Goal: Transaction & Acquisition: Purchase product/service

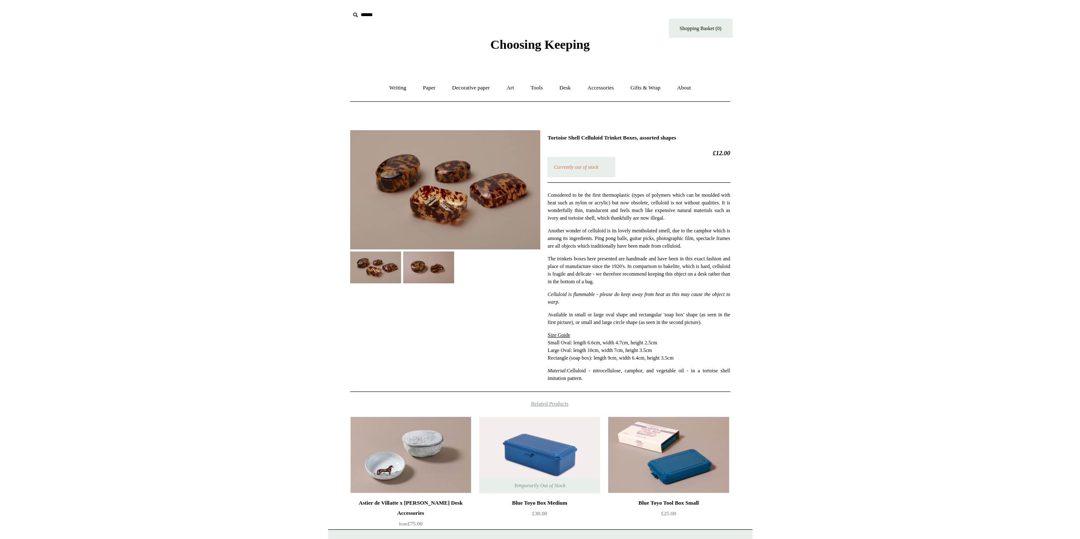
click at [426, 265] on img at bounding box center [428, 268] width 51 height 32
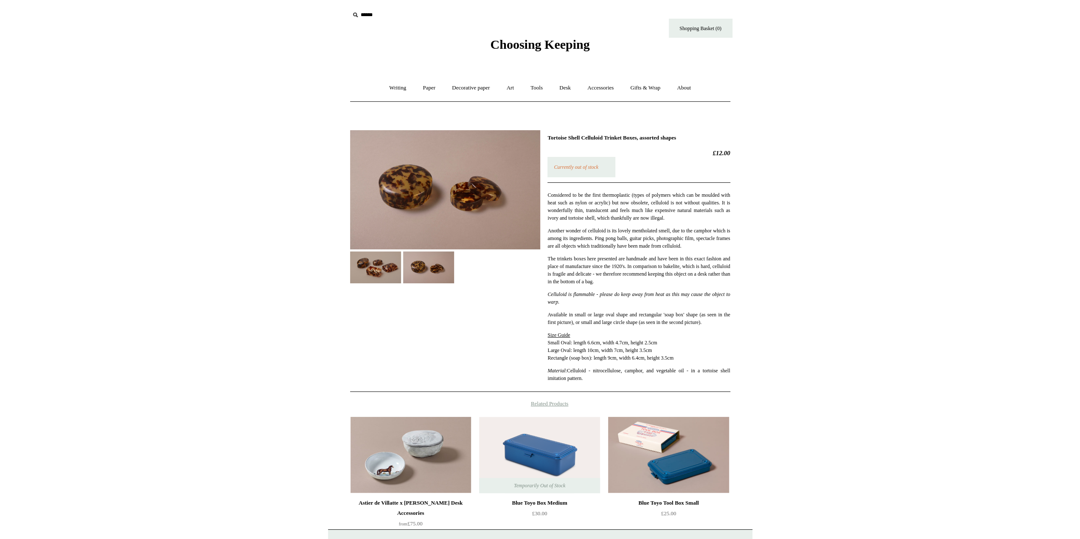
click at [382, 261] on img at bounding box center [375, 268] width 51 height 32
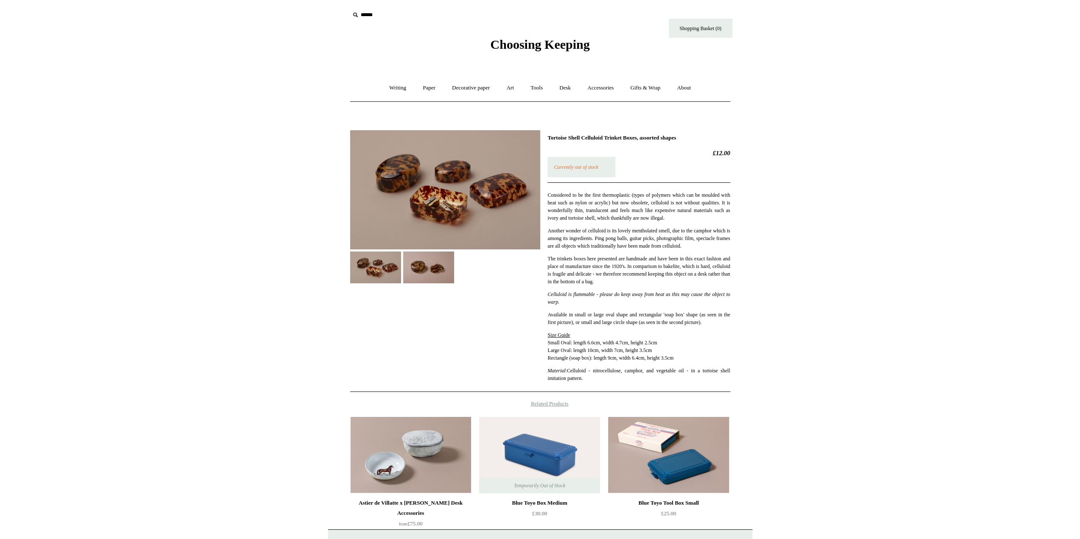
click at [405, 176] on img at bounding box center [445, 189] width 190 height 119
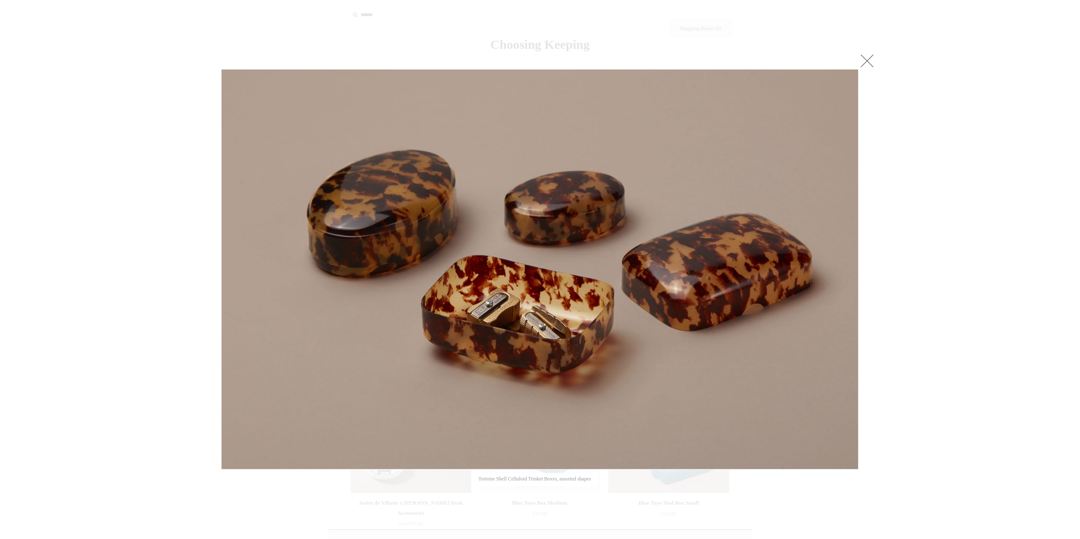
click at [871, 60] on link at bounding box center [866, 60] width 17 height 17
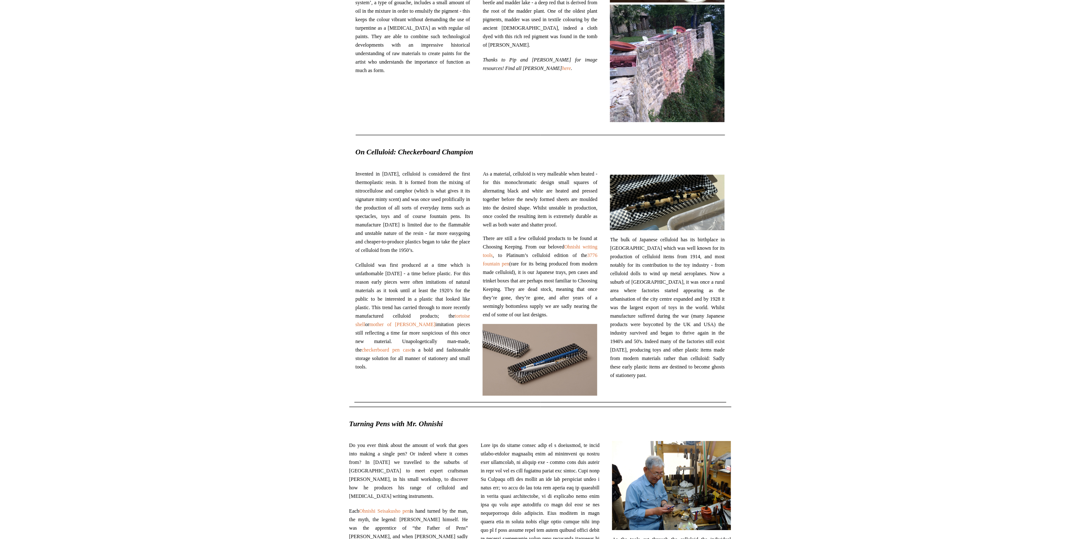
scroll to position [5897, 0]
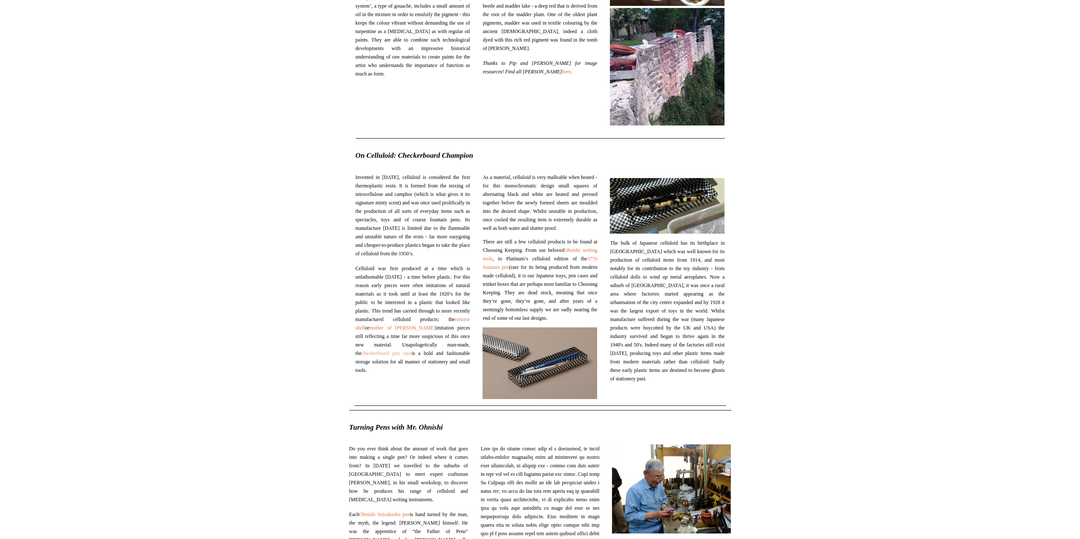
click at [411, 356] on link "checkerboard pen case" at bounding box center [386, 353] width 50 height 6
click at [516, 262] on link "Ohnishi writing tools" at bounding box center [539, 254] width 115 height 14
click at [387, 331] on link "tortoise shell" at bounding box center [412, 323] width 115 height 14
click at [420, 375] on span "Celluloid was first produced at a time which is unfathomable today - a time bef…" at bounding box center [412, 319] width 115 height 110
click at [420, 331] on link "mother of pearl" at bounding box center [402, 328] width 66 height 6
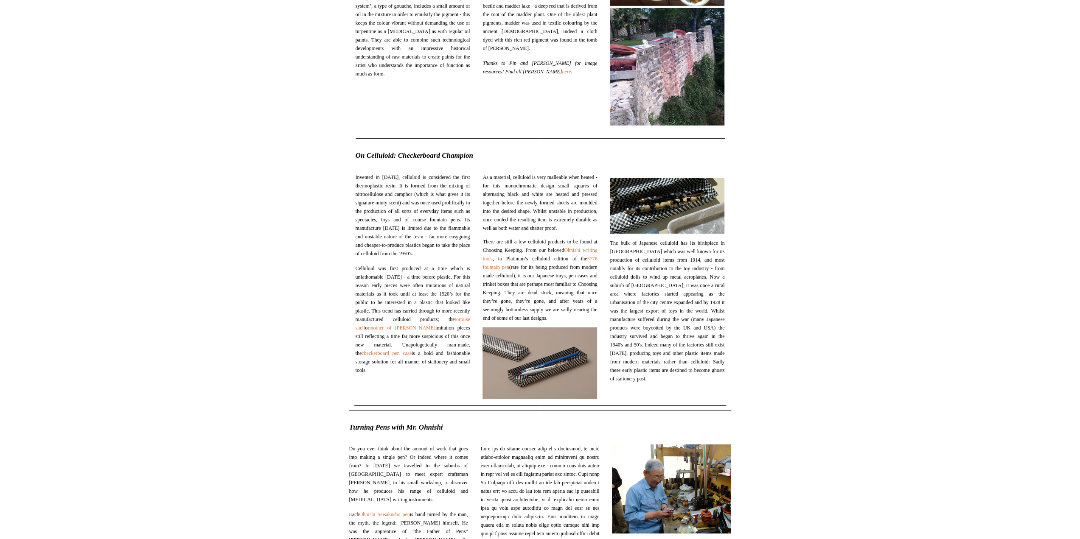
click at [389, 375] on span "Celluloid was first produced at a time which is unfathomable today - a time bef…" at bounding box center [412, 319] width 115 height 110
click at [389, 331] on link "tortoise shell" at bounding box center [412, 323] width 115 height 14
click at [410, 356] on link "checkerboard pen case" at bounding box center [386, 353] width 50 height 6
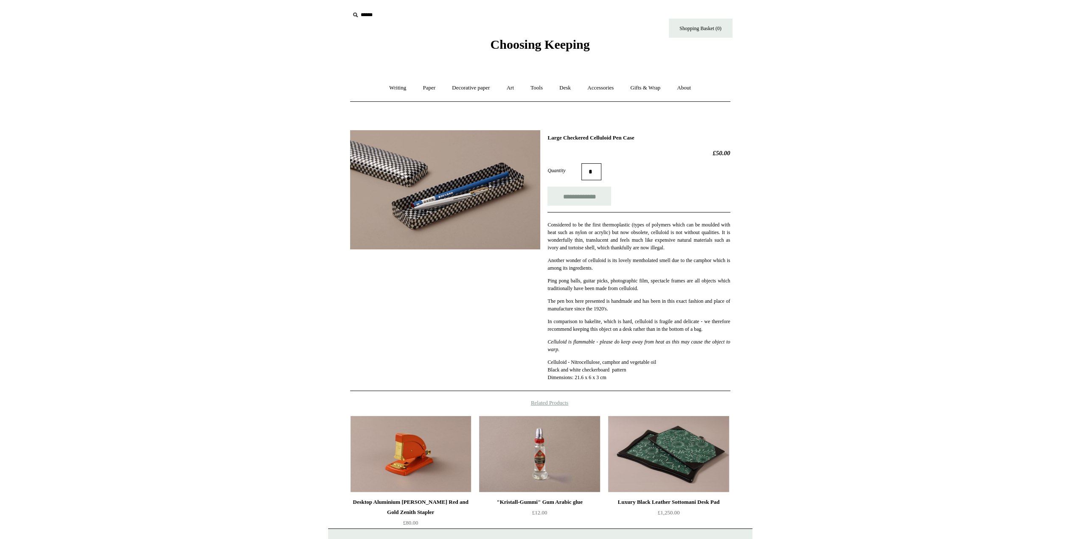
click at [455, 199] on img at bounding box center [445, 189] width 190 height 119
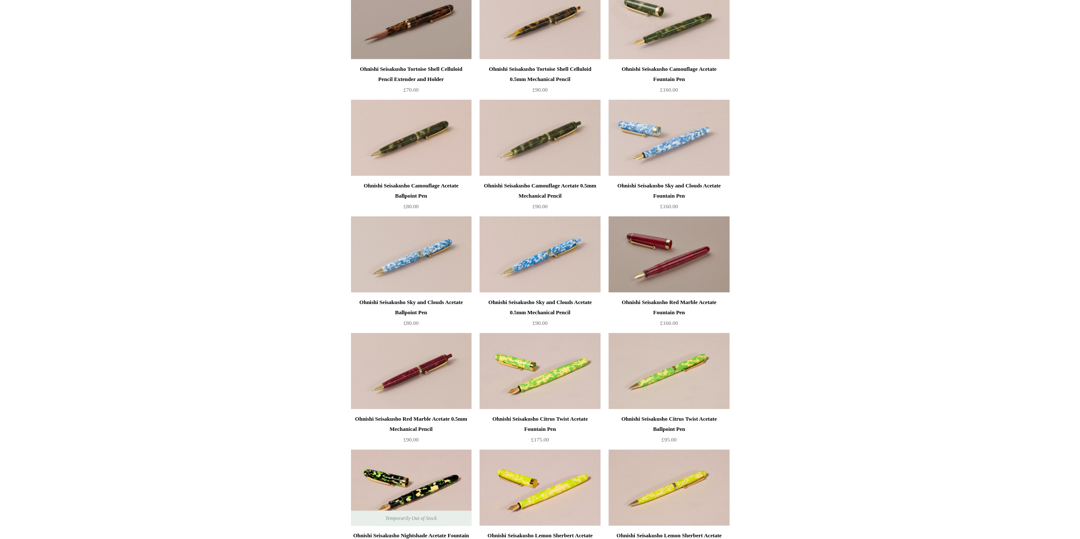
scroll to position [874, 0]
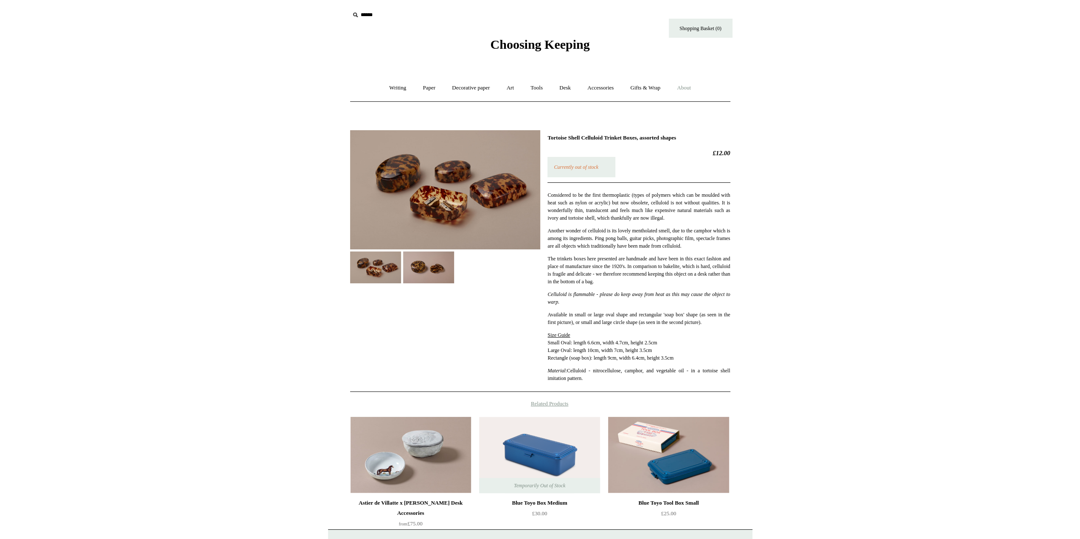
click at [694, 87] on link "About +" at bounding box center [683, 88] width 29 height 22
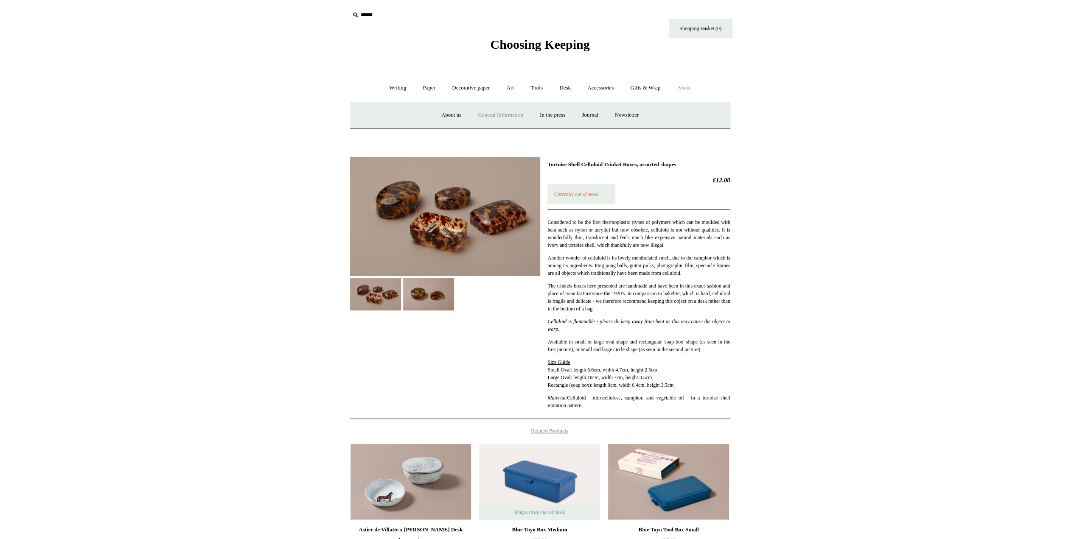
click at [476, 112] on link "General Information" at bounding box center [500, 115] width 60 height 22
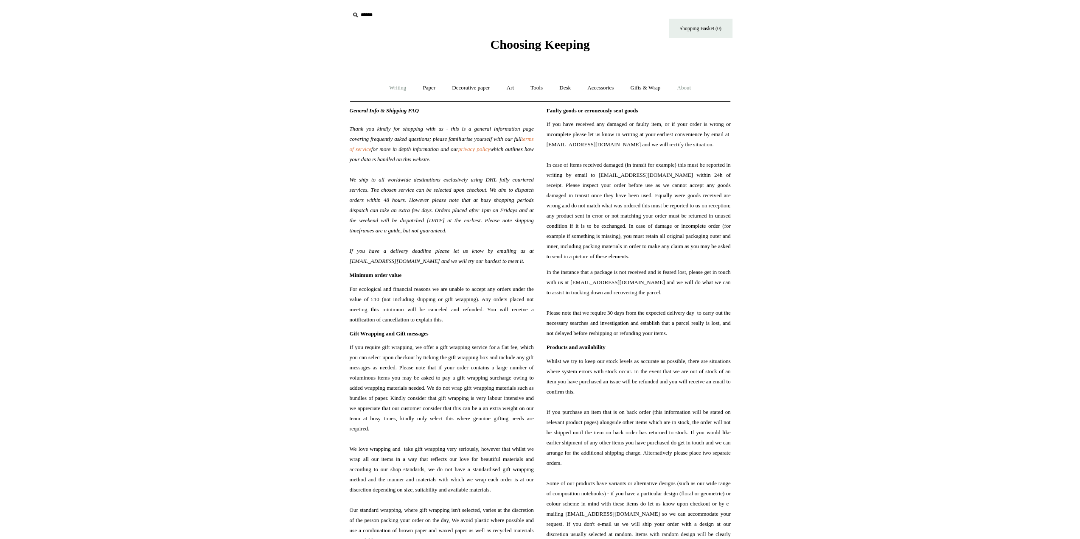
click at [397, 86] on link "Writing +" at bounding box center [397, 88] width 32 height 22
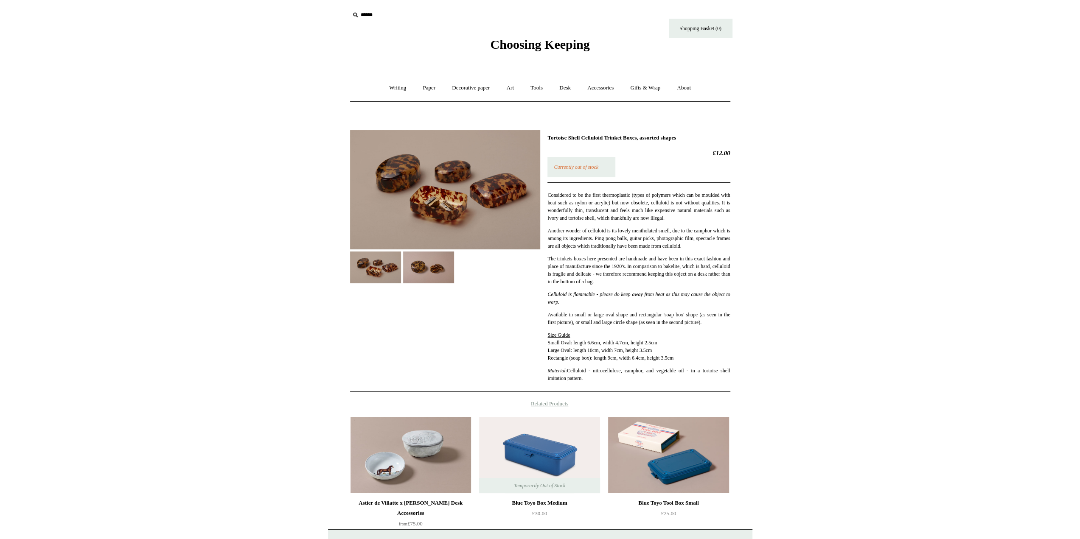
click at [417, 260] on img at bounding box center [428, 268] width 51 height 32
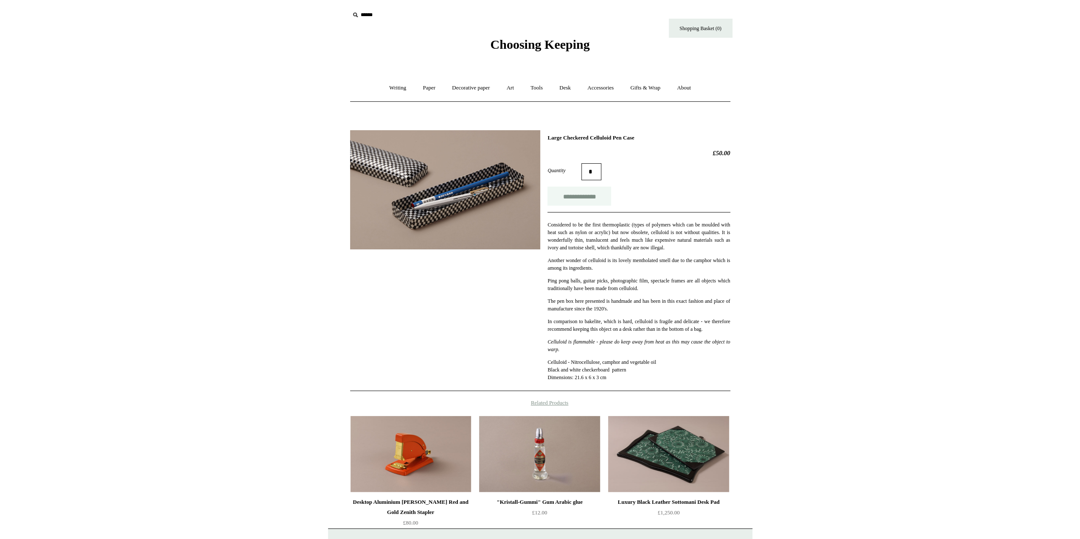
click at [593, 194] on input "**********" at bounding box center [579, 196] width 64 height 19
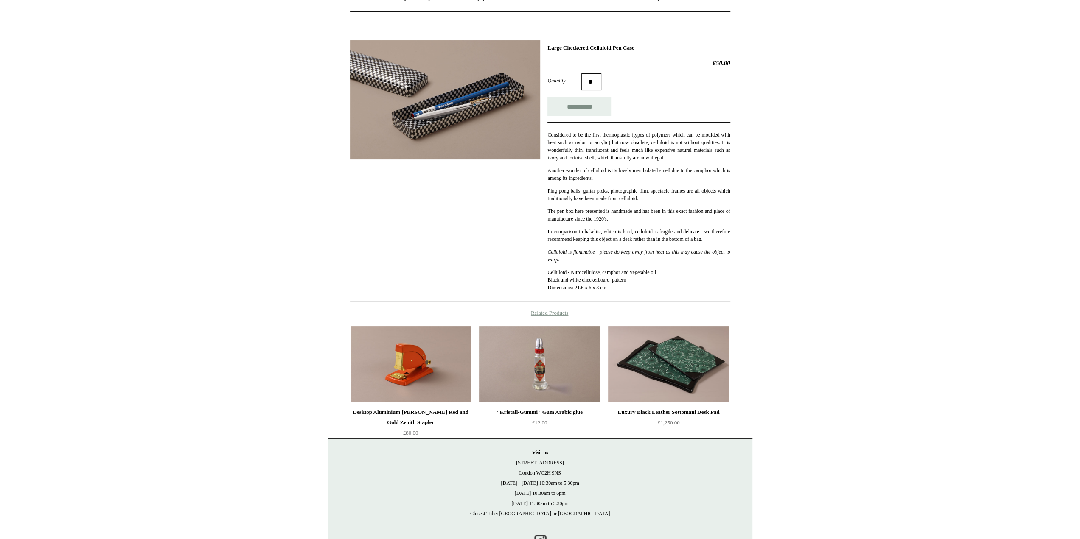
scroll to position [127, 0]
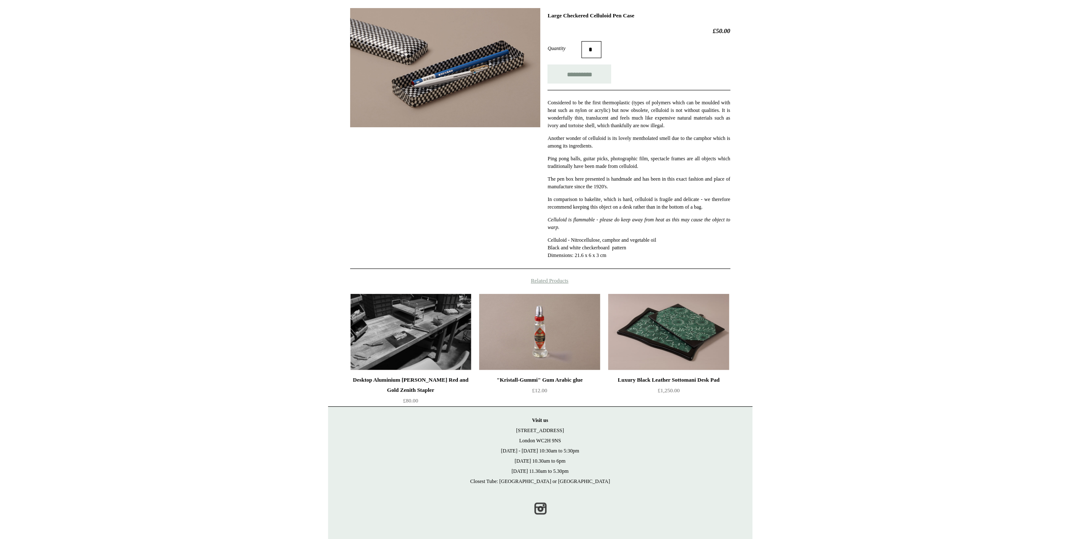
type input "**********"
click at [373, 345] on img at bounding box center [410, 332] width 120 height 76
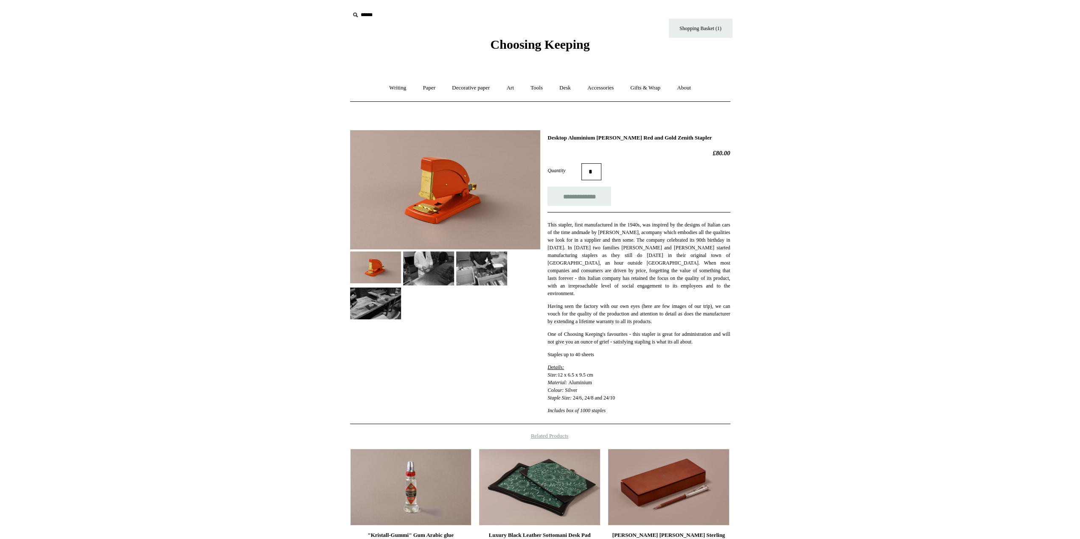
click at [445, 199] on img at bounding box center [445, 189] width 190 height 119
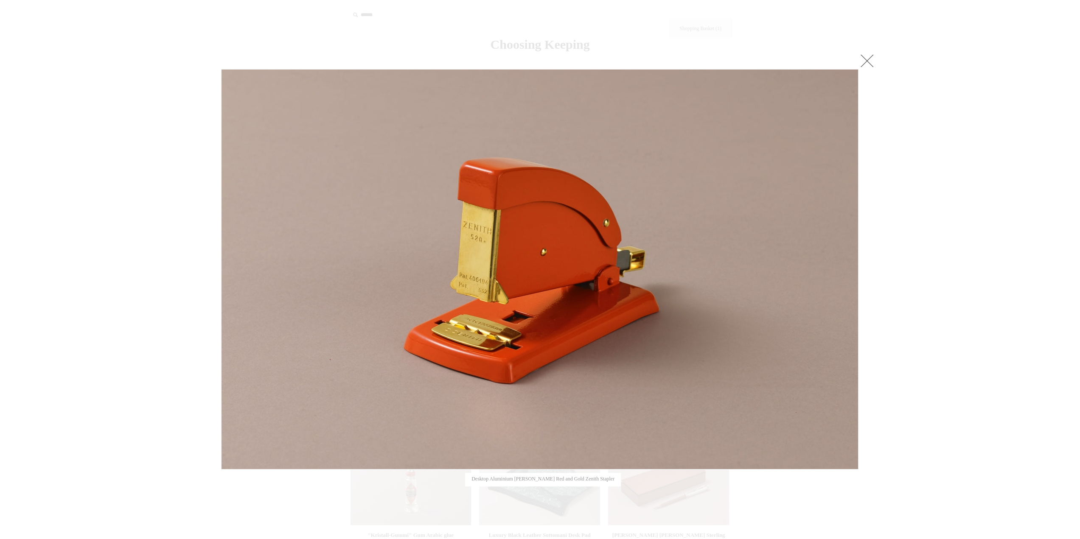
drag, startPoint x: 863, startPoint y: 62, endPoint x: 854, endPoint y: 62, distance: 8.5
click at [862, 62] on link at bounding box center [866, 60] width 17 height 17
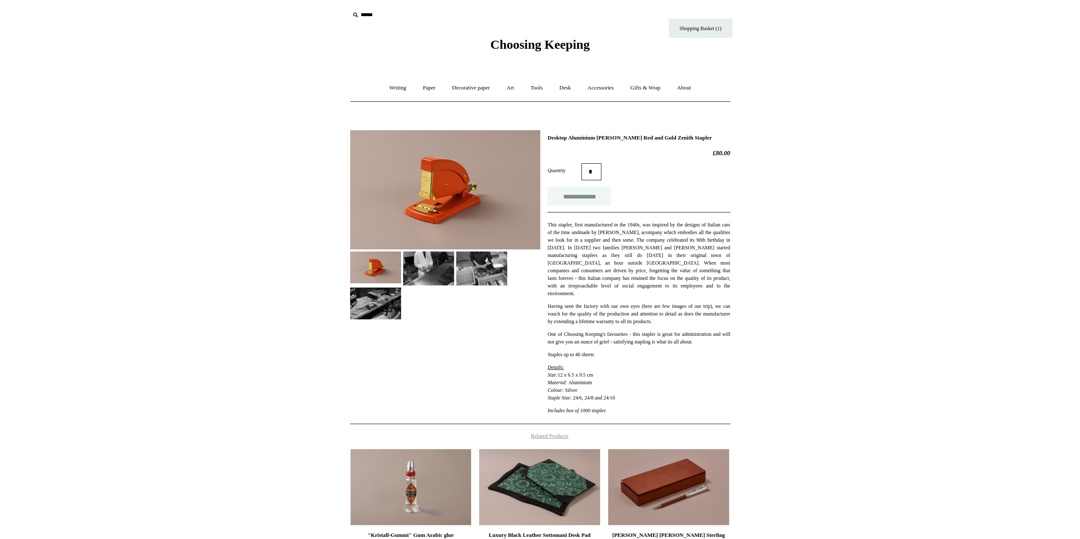
click at [590, 203] on input "**********" at bounding box center [579, 196] width 64 height 19
type input "**********"
click at [708, 34] on link "Shopping Basket (2)" at bounding box center [701, 28] width 64 height 19
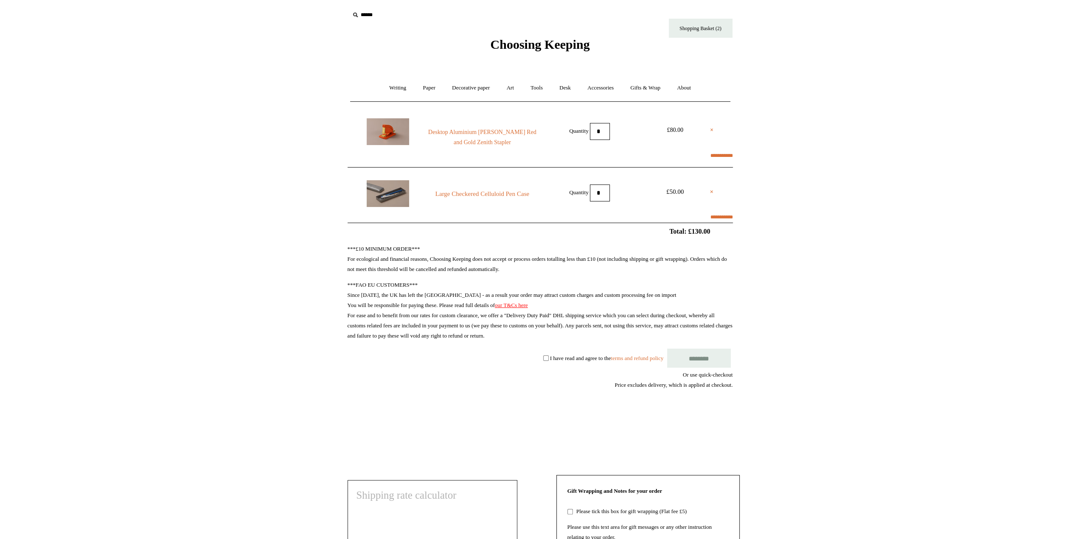
click at [687, 362] on input "********" at bounding box center [699, 358] width 64 height 19
